Goal: Task Accomplishment & Management: Manage account settings

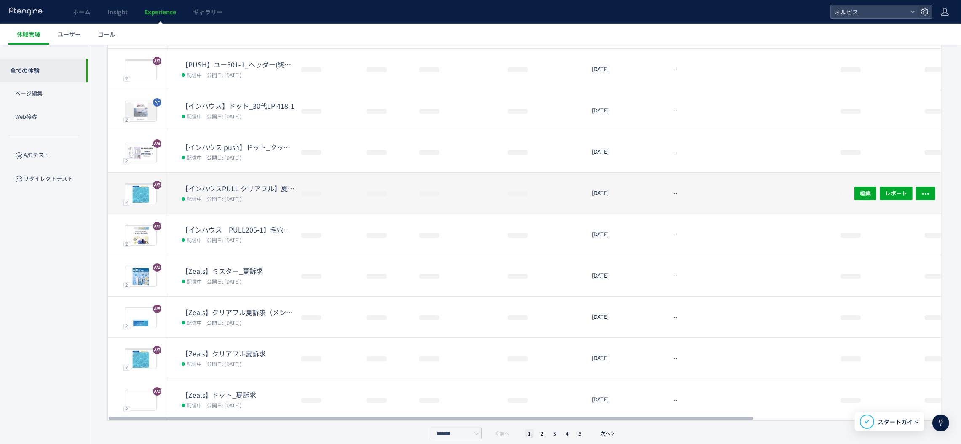
scroll to position [137, 0]
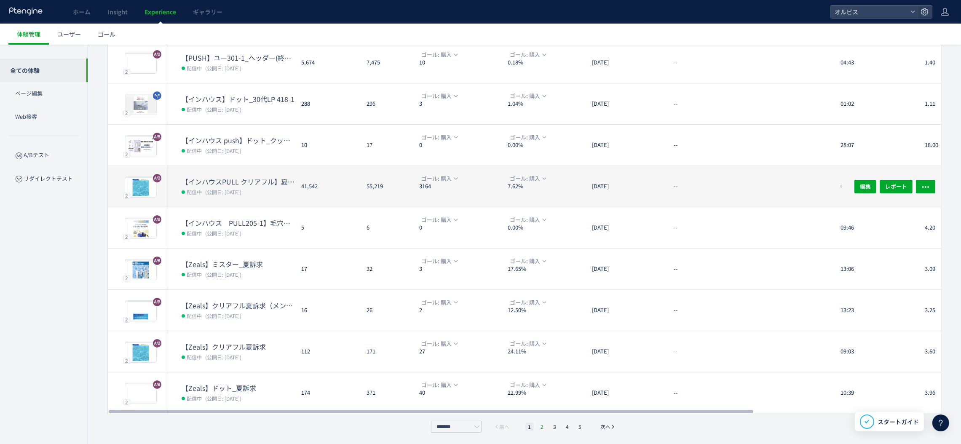
click at [551, 426] on li "2" at bounding box center [555, 426] width 8 height 8
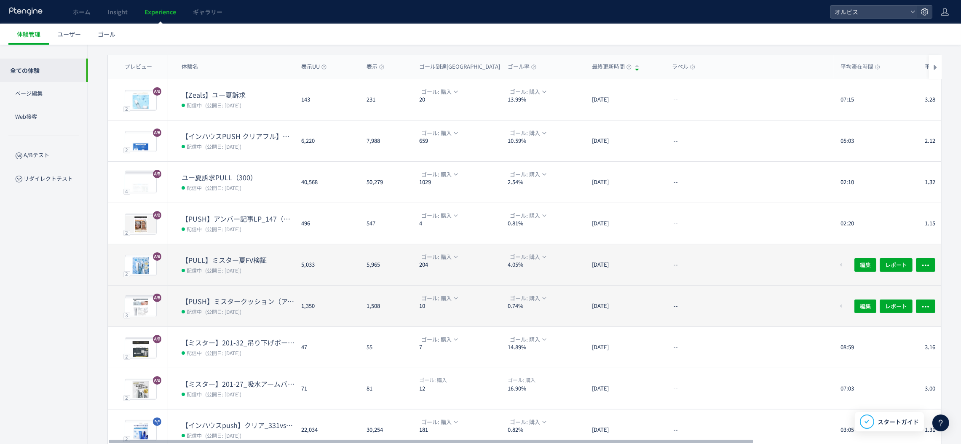
scroll to position [56, 0]
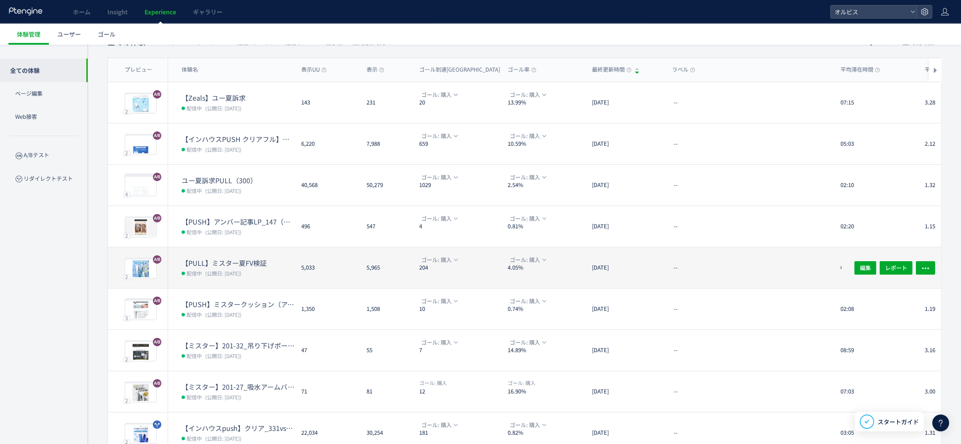
click at [275, 152] on dd "配信中 (公開日: [DATE])" at bounding box center [238, 149] width 113 height 11
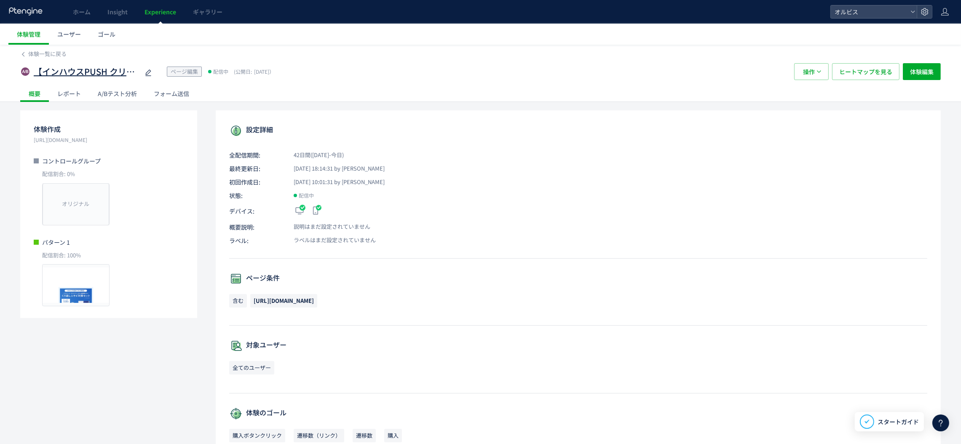
click at [112, 72] on span "【インハウスPUSH クリアフル】夏訴求　211" at bounding box center [86, 72] width 105 height 12
click at [36, 55] on span "体験一覧に戻る" at bounding box center [47, 54] width 38 height 8
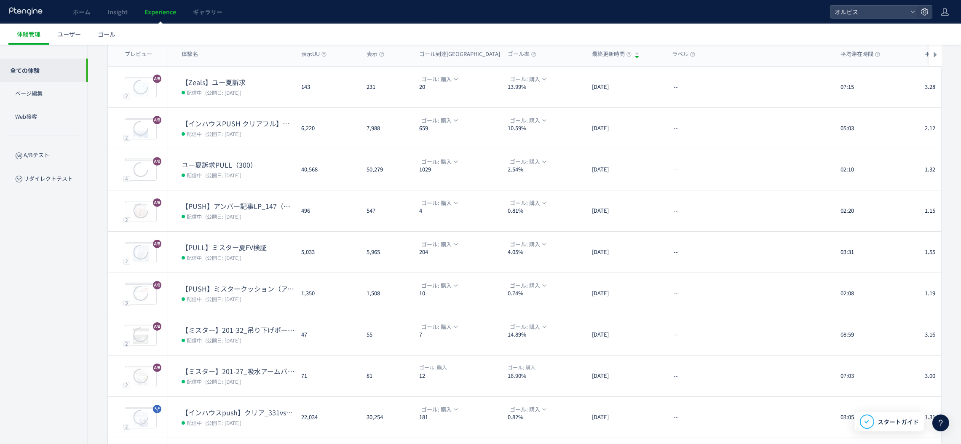
scroll to position [137, 0]
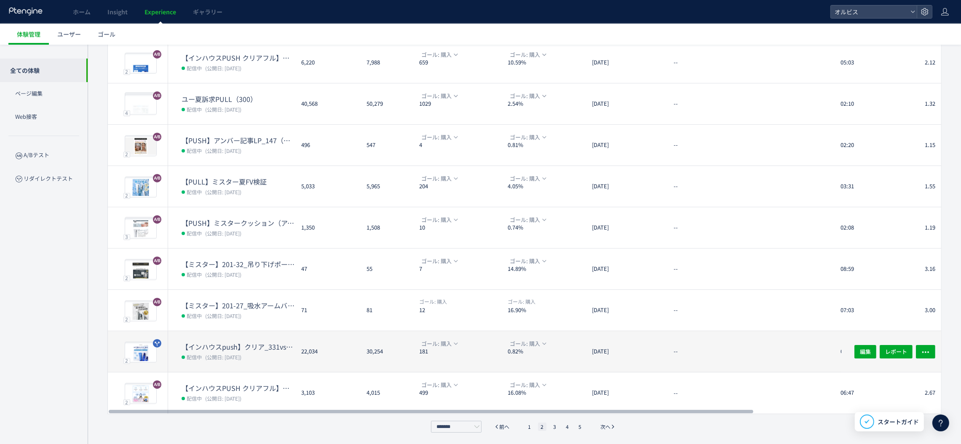
click at [241, 354] on span "(公開日: [DATE])" at bounding box center [223, 356] width 36 height 7
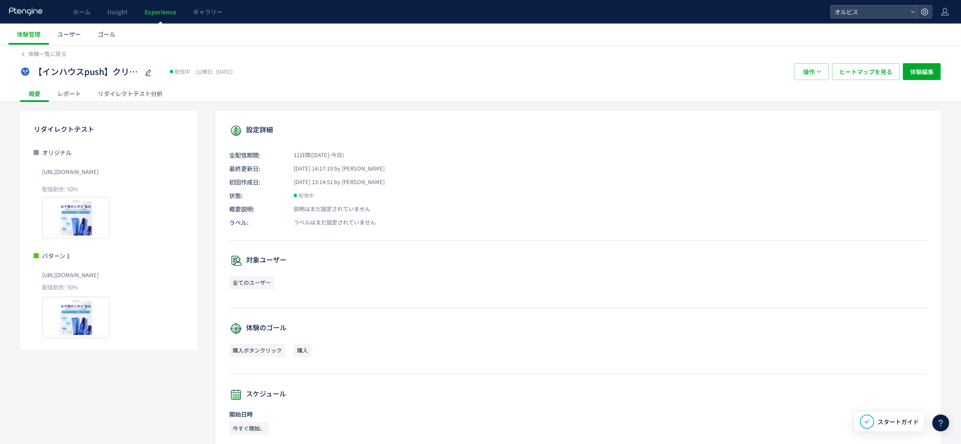
click at [123, 98] on div "リダイレクトテスト分析" at bounding box center [130, 93] width 82 height 17
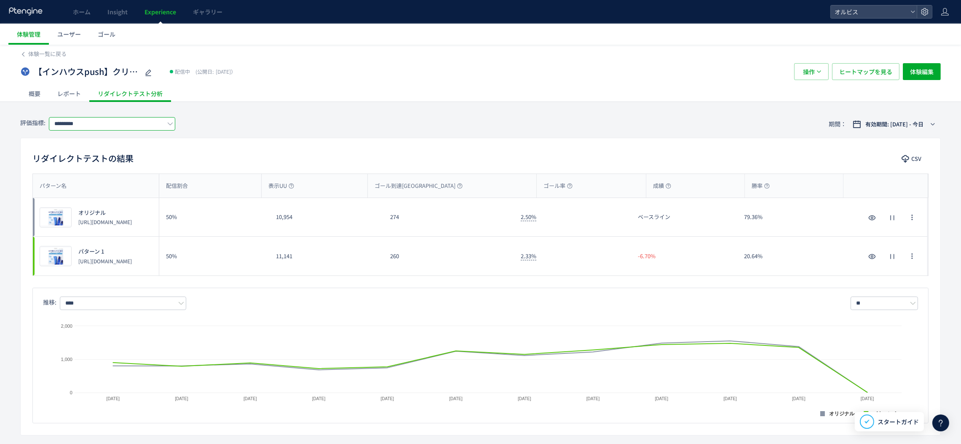
click at [130, 128] on input "*********" at bounding box center [112, 123] width 126 height 13
click at [120, 174] on span "購入" at bounding box center [114, 173] width 110 height 14
type input "**"
click at [40, 34] on link "体験管理" at bounding box center [28, 34] width 40 height 21
